Goal: Task Accomplishment & Management: Manage account settings

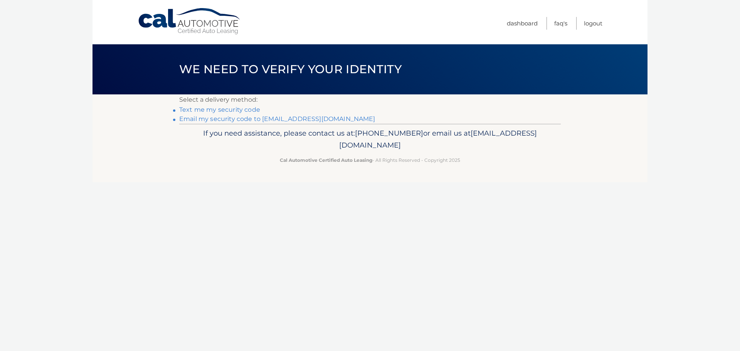
click at [239, 118] on link "Email my security code to [EMAIL_ADDRESS][DOMAIN_NAME]" at bounding box center [277, 118] width 196 height 7
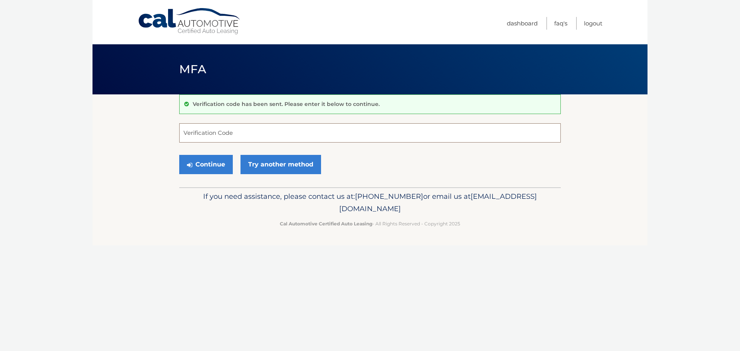
click at [200, 131] on input "Verification Code" at bounding box center [369, 132] width 381 height 19
type input "891224"
click at [179, 155] on button "Continue" at bounding box center [206, 164] width 54 height 19
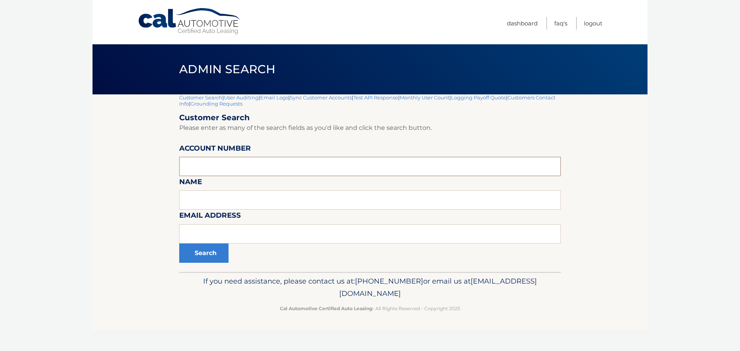
click at [196, 162] on input "text" at bounding box center [369, 166] width 381 height 19
type input "44455538248"
click at [211, 253] on button "Search" at bounding box center [203, 252] width 49 height 19
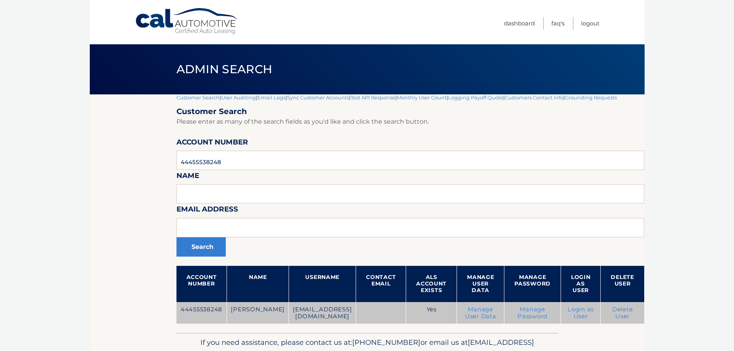
click at [633, 315] on link "Delete User" at bounding box center [622, 313] width 21 height 14
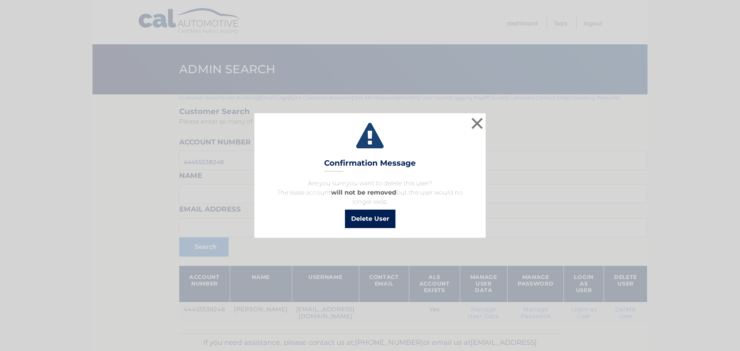
click at [374, 220] on button "Delete User" at bounding box center [370, 219] width 50 height 18
